Goal: Information Seeking & Learning: Learn about a topic

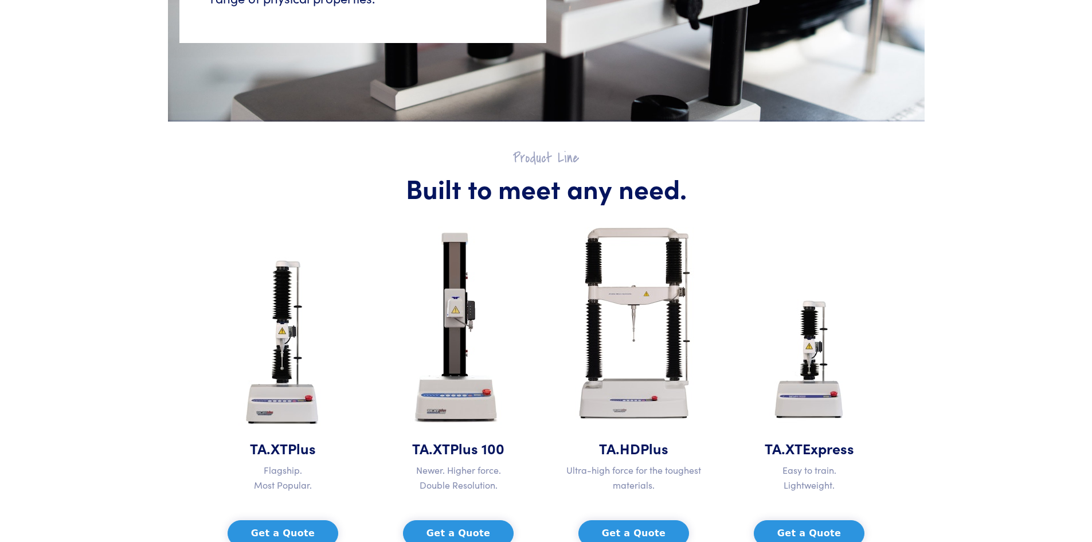
scroll to position [459, 0]
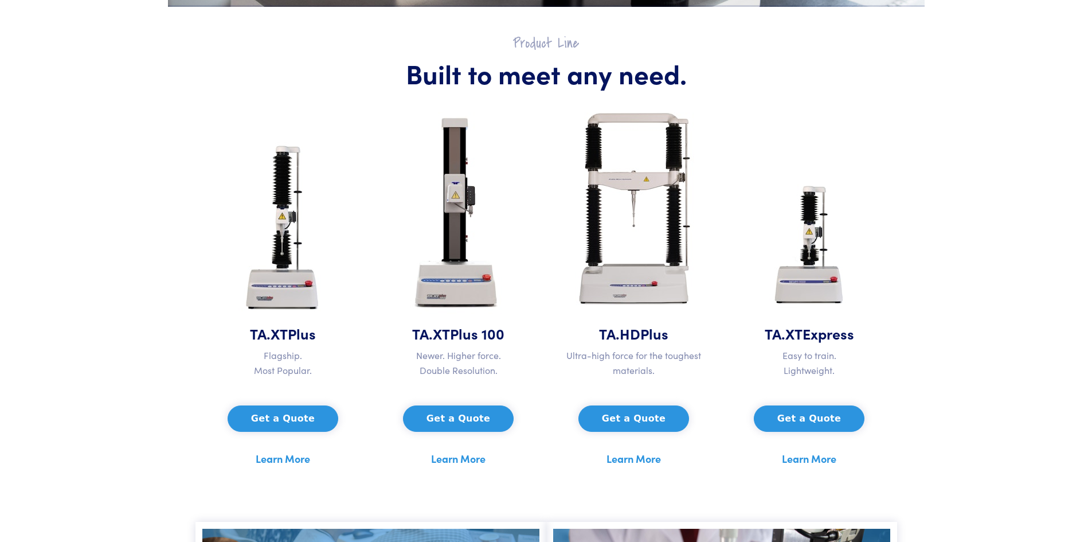
click at [269, 459] on link "Learn More" at bounding box center [283, 458] width 54 height 17
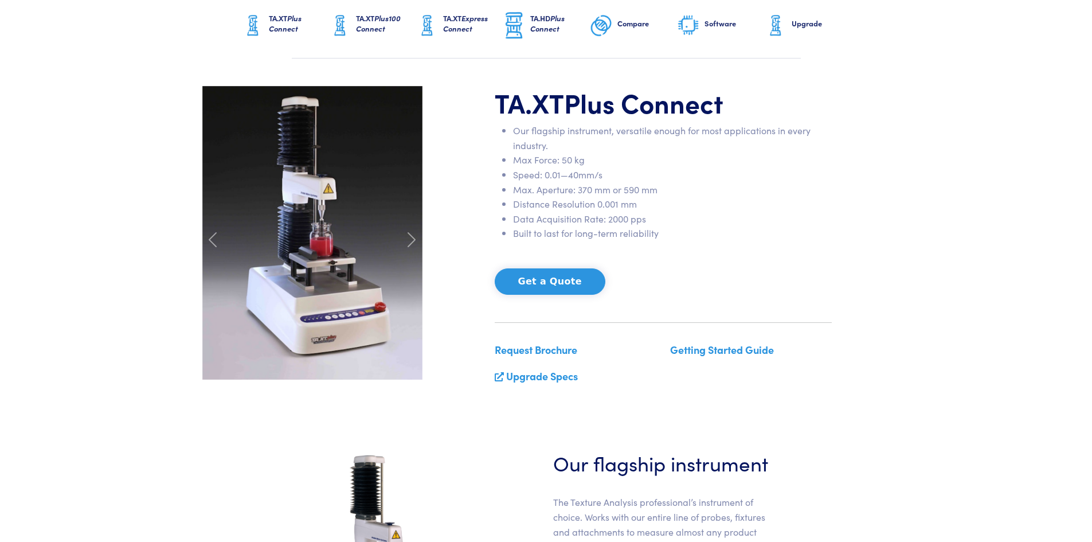
scroll to position [287, 0]
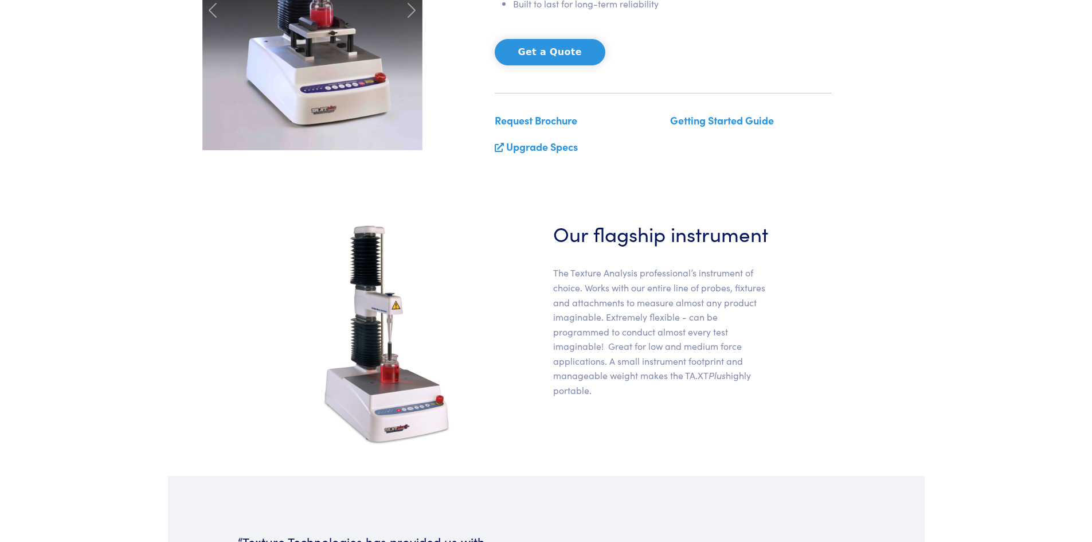
click at [534, 148] on link "Upgrade Specs" at bounding box center [542, 146] width 72 height 14
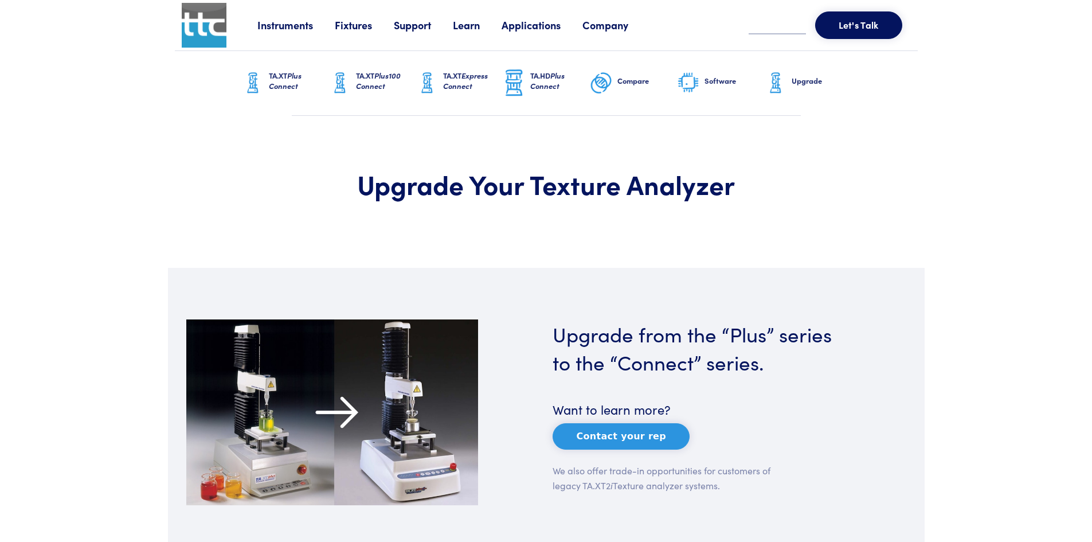
scroll to position [516, 0]
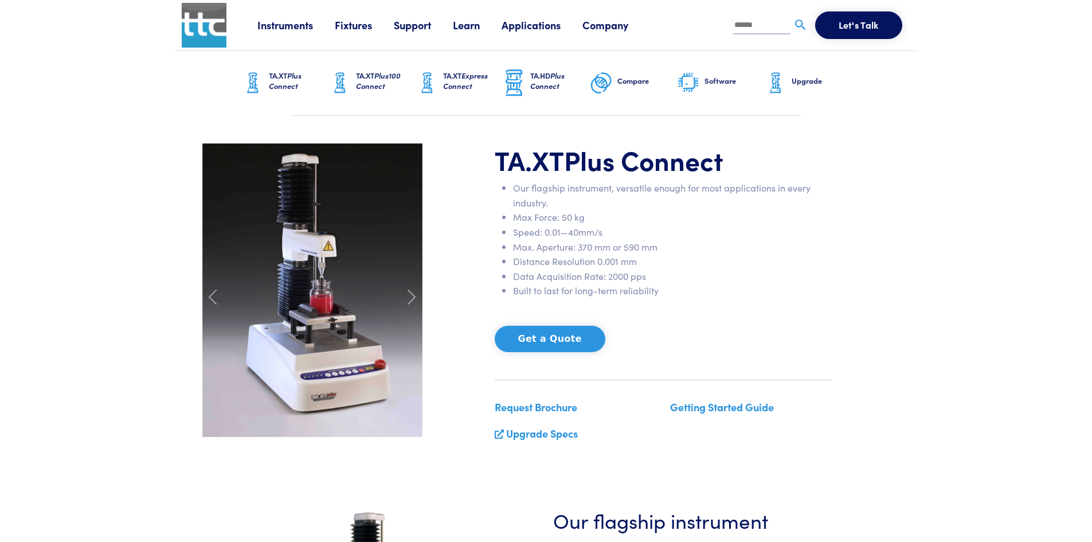
click at [513, 30] on link "Applications" at bounding box center [542, 25] width 81 height 14
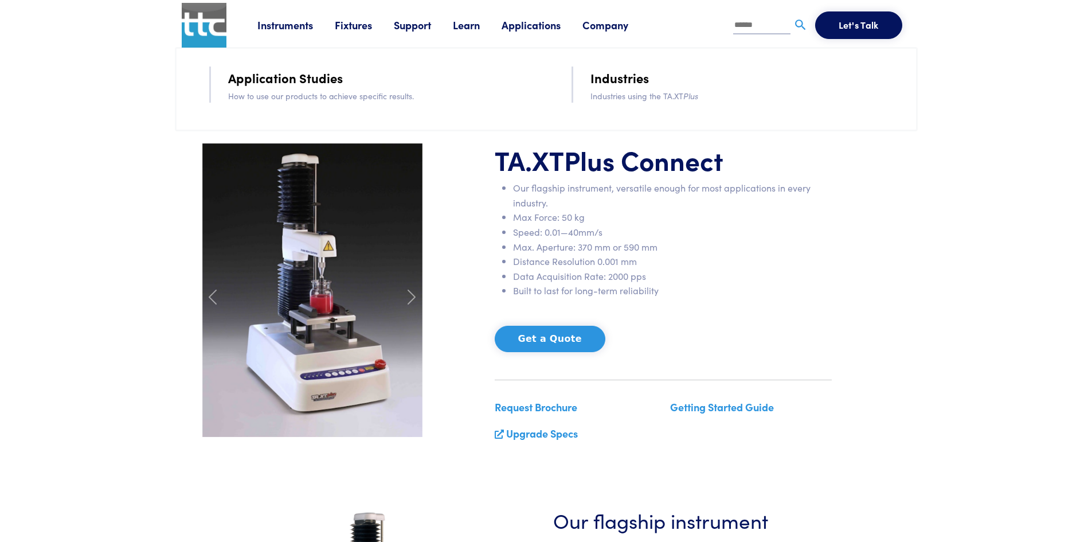
click at [622, 77] on link "Industries" at bounding box center [619, 78] width 58 height 20
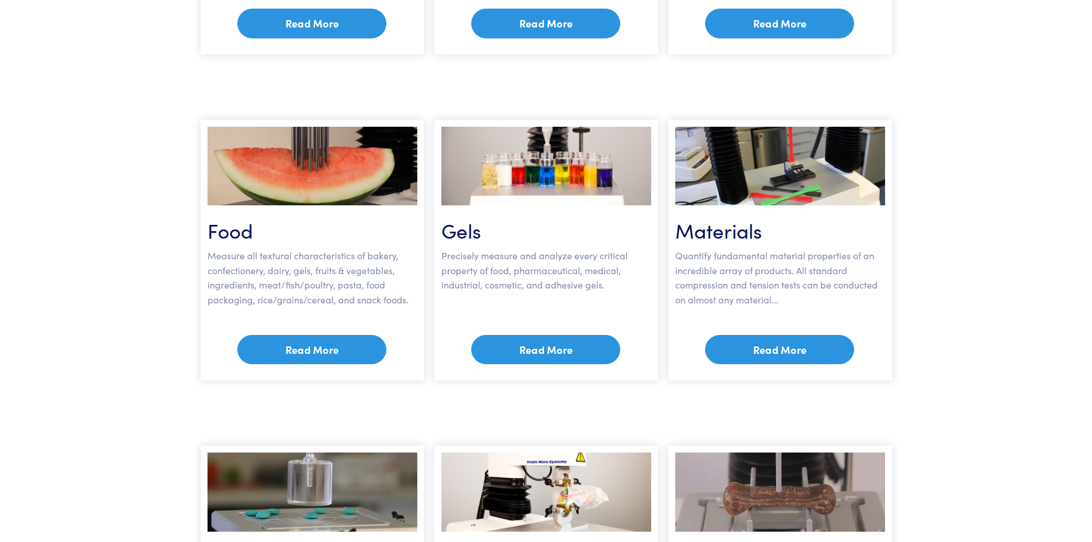
scroll to position [492, 0]
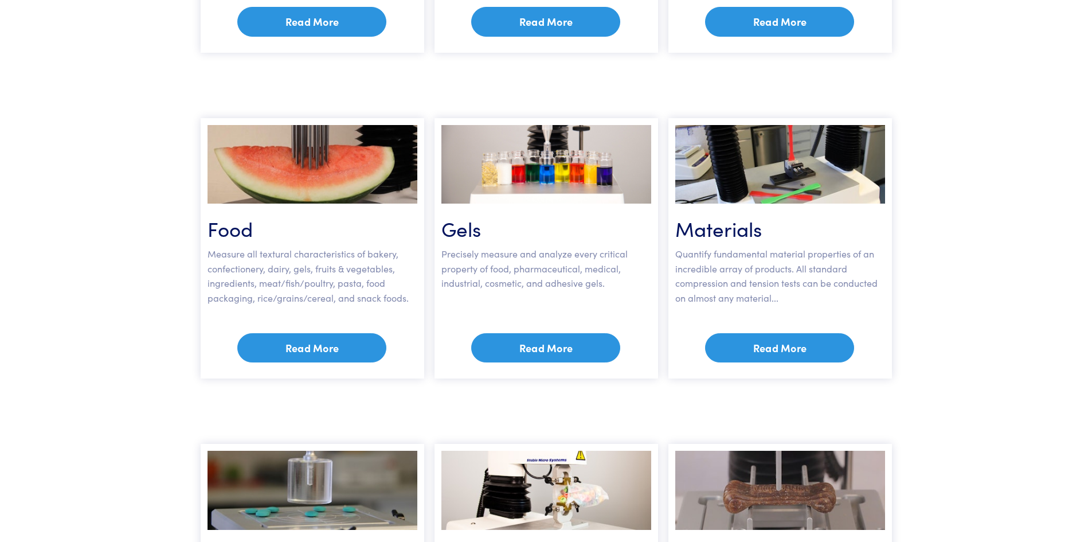
drag, startPoint x: 331, startPoint y: 357, endPoint x: 340, endPoint y: 355, distance: 9.5
click at [331, 357] on link "Read More" at bounding box center [311, 348] width 149 height 30
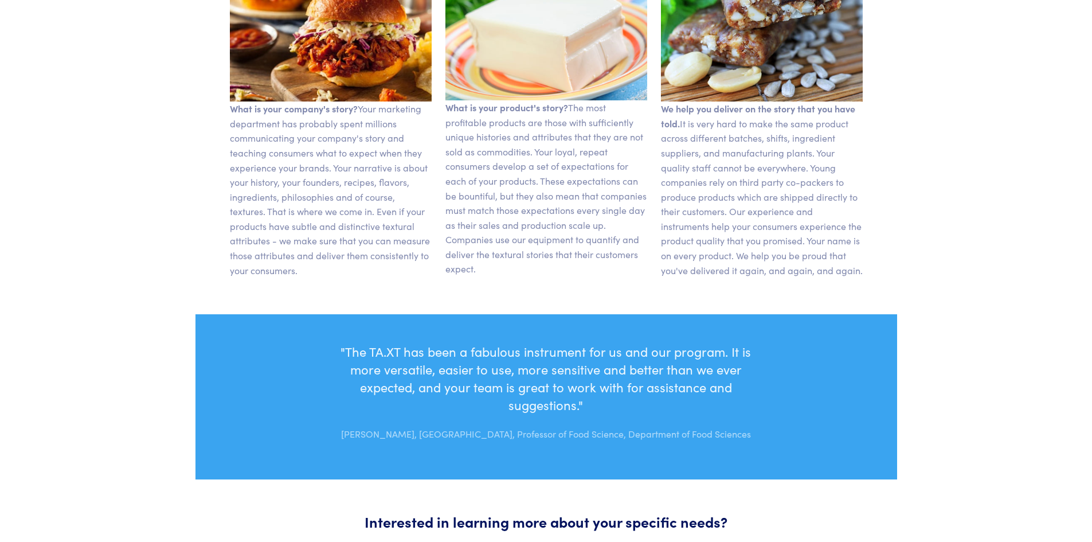
scroll to position [917, 0]
